Goal: Check status: Check status

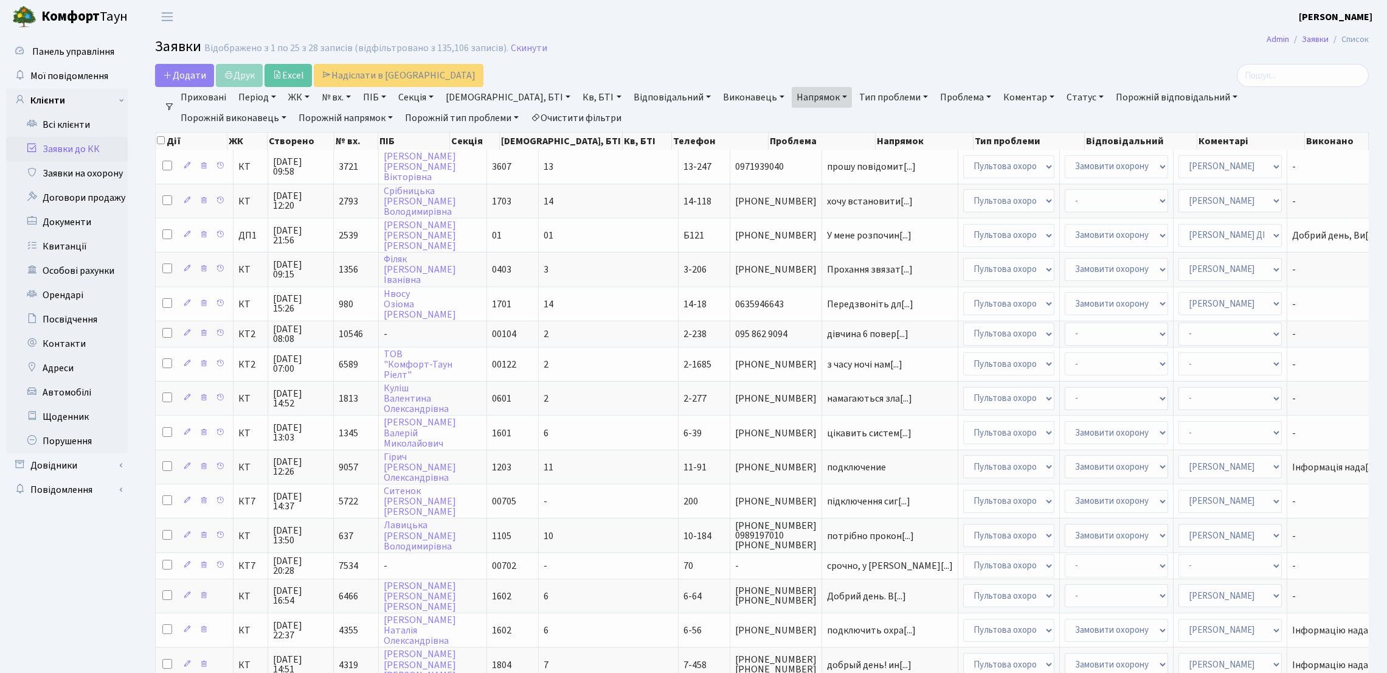
select select "25"
click at [92, 244] on link "Квитанції" at bounding box center [67, 246] width 122 height 24
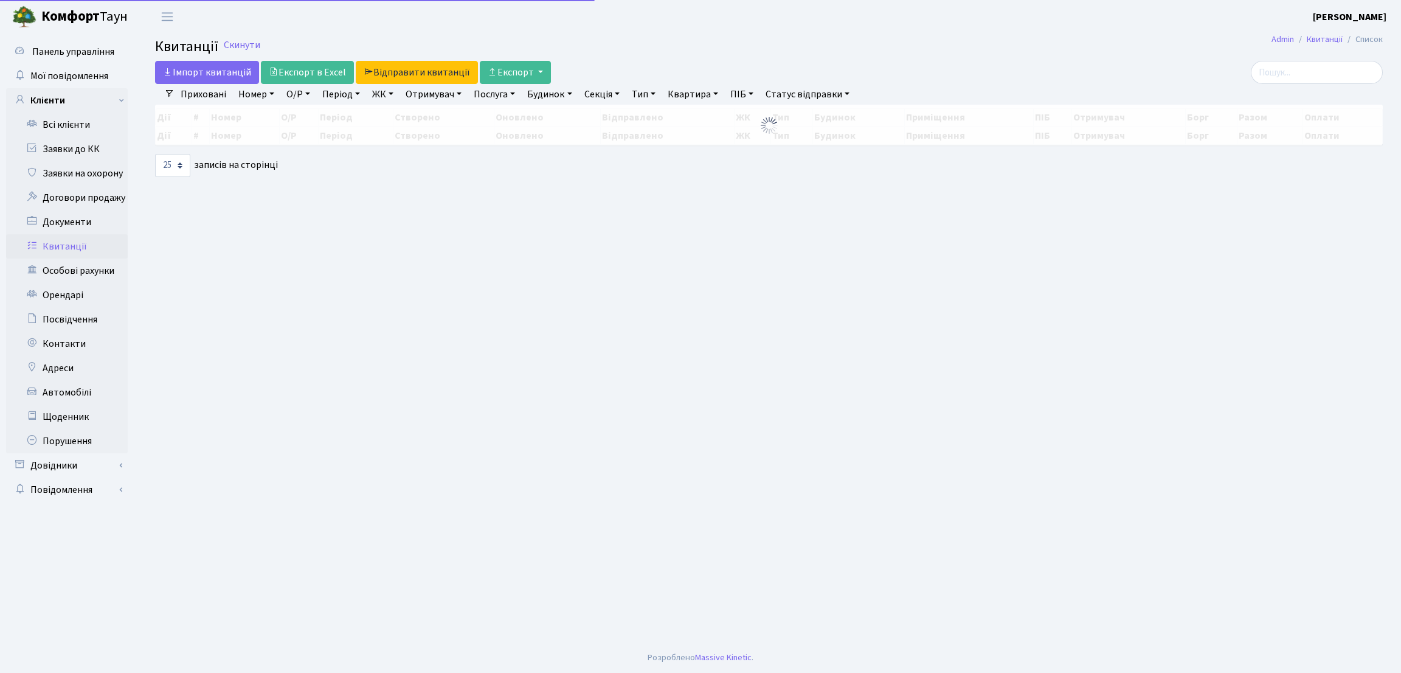
select select "25"
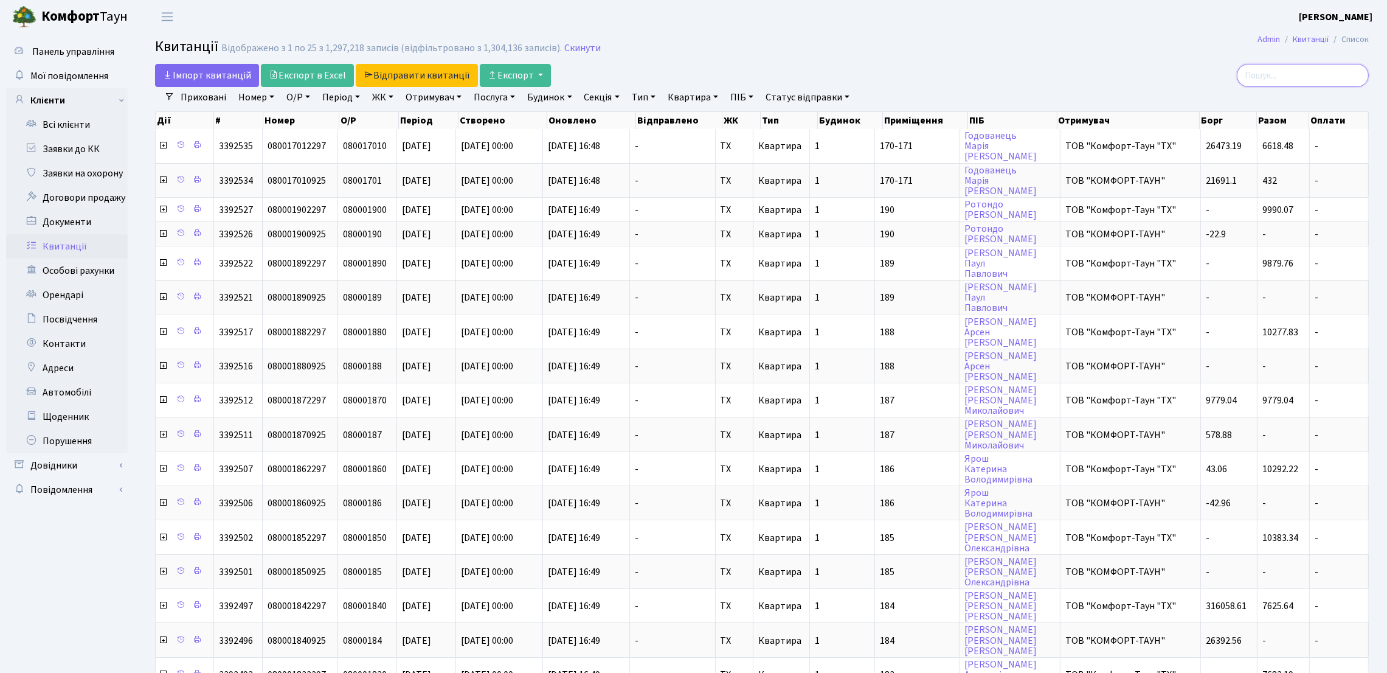
click at [1274, 78] on input "search" at bounding box center [1303, 75] width 132 height 23
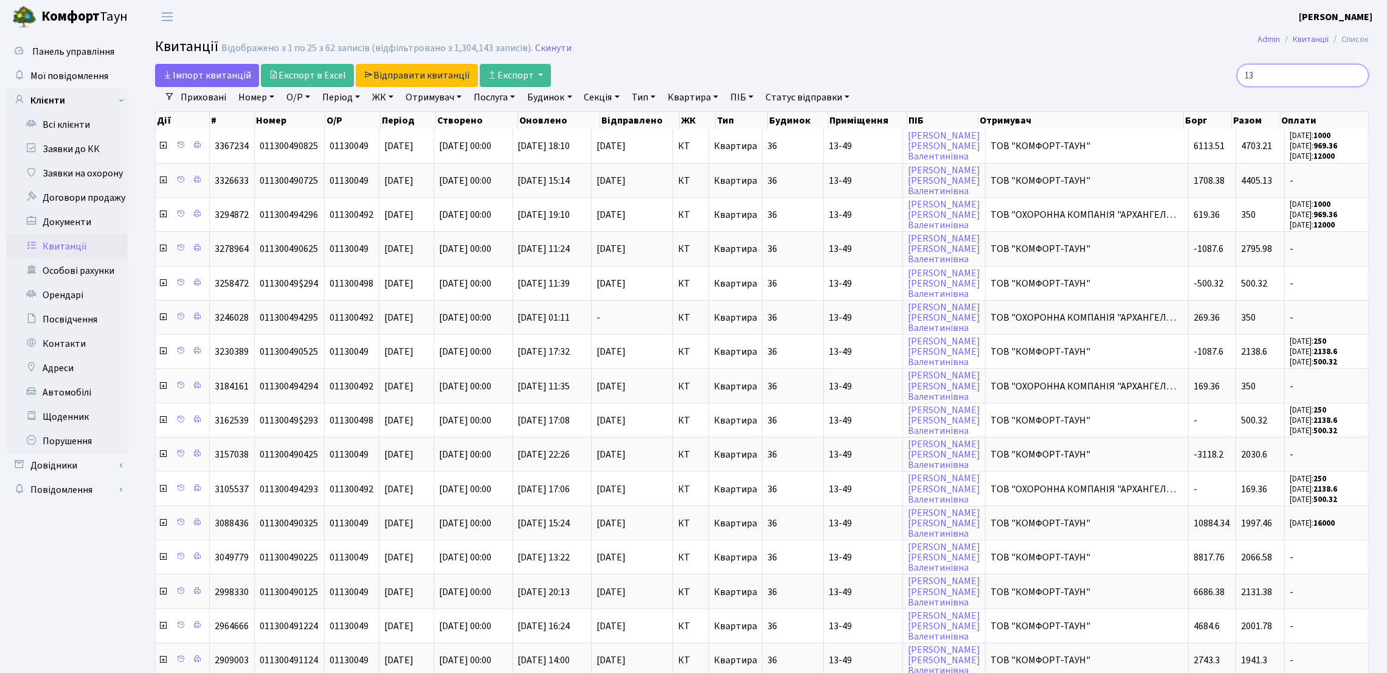
type input "1"
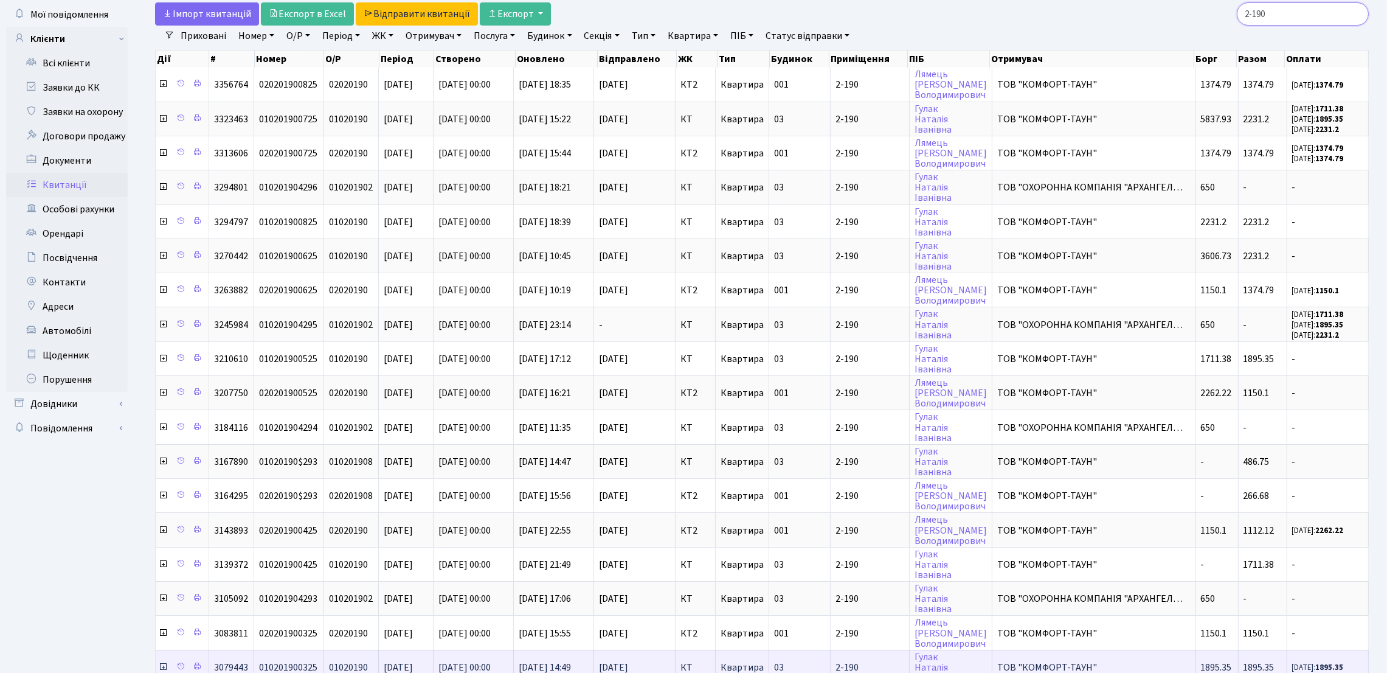
type input "2-190"
